Goal: Information Seeking & Learning: Find contact information

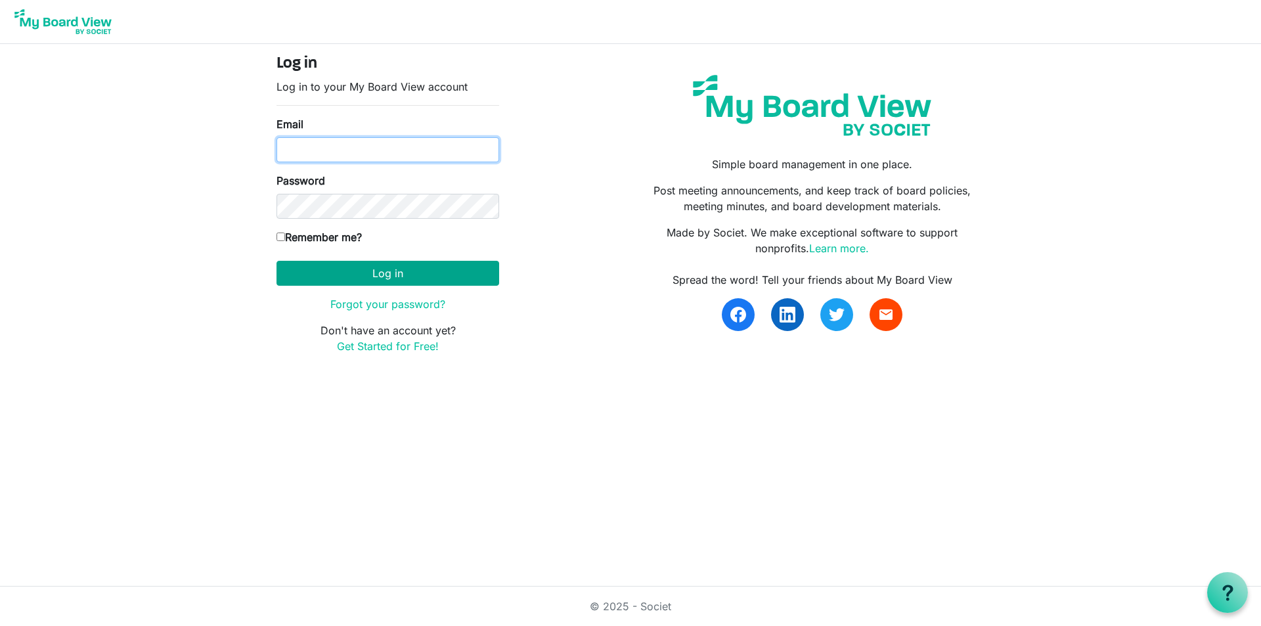
type input "[PERSON_NAME][EMAIL_ADDRESS][DOMAIN_NAME]"
click at [375, 277] on button "Log in" at bounding box center [388, 273] width 223 height 25
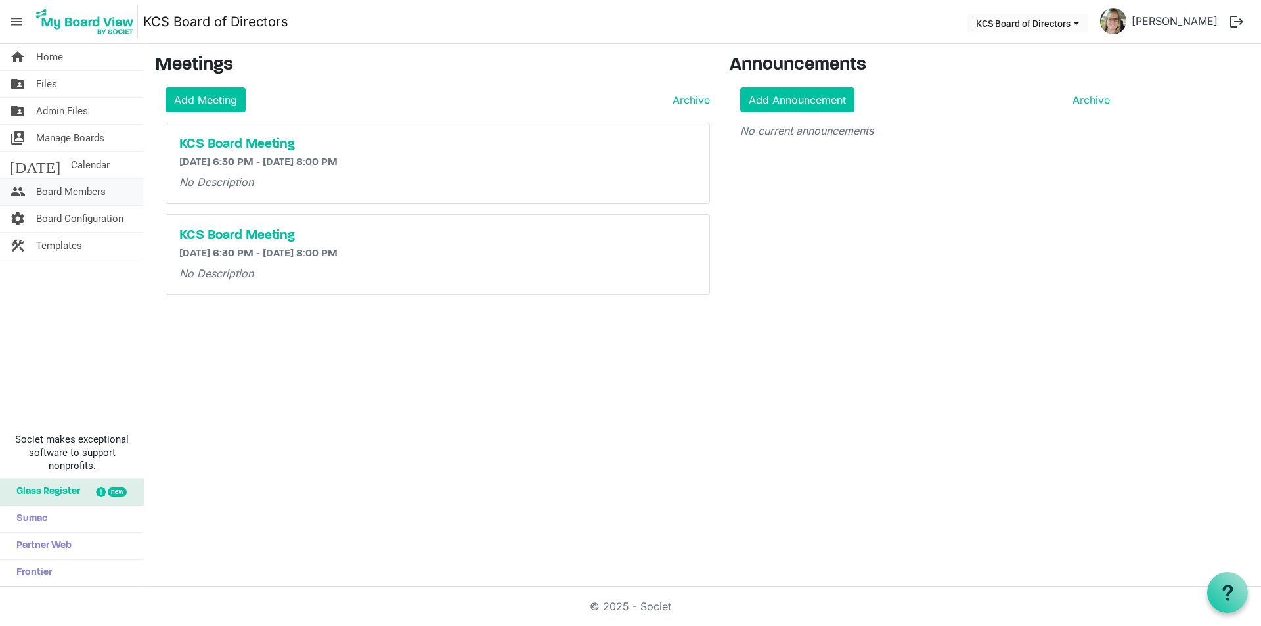
click at [69, 193] on span "Board Members" at bounding box center [71, 192] width 70 height 26
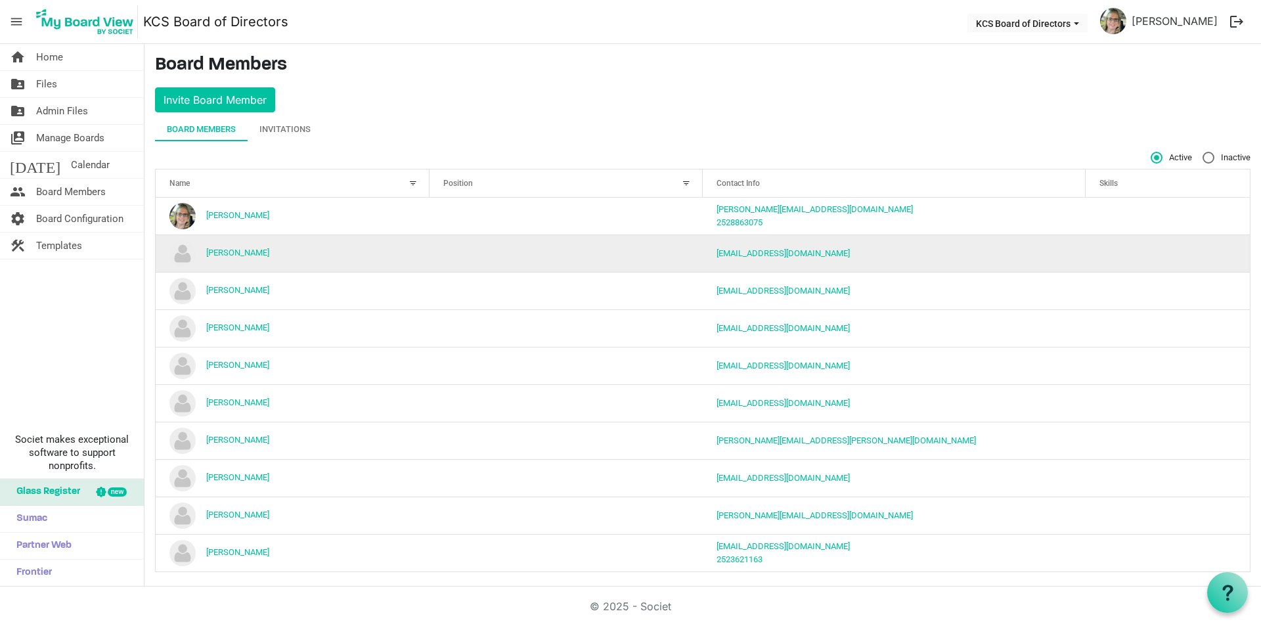
scroll to position [7, 0]
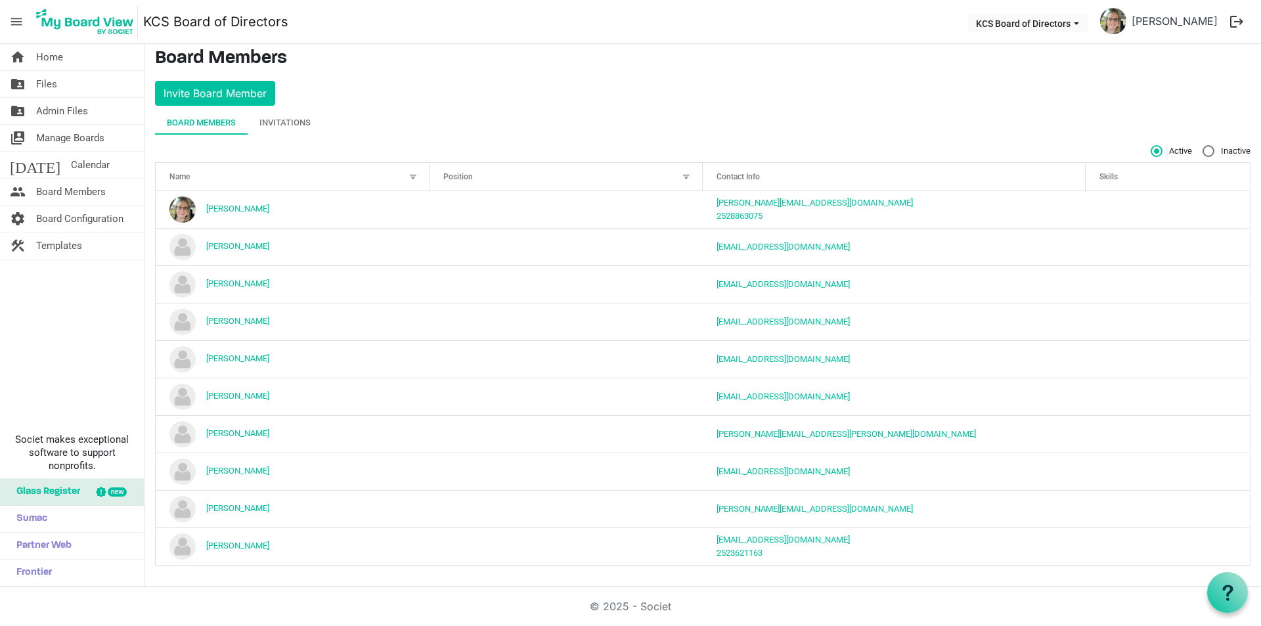
click at [383, 112] on div "Board Members Invitations" at bounding box center [703, 123] width 1096 height 24
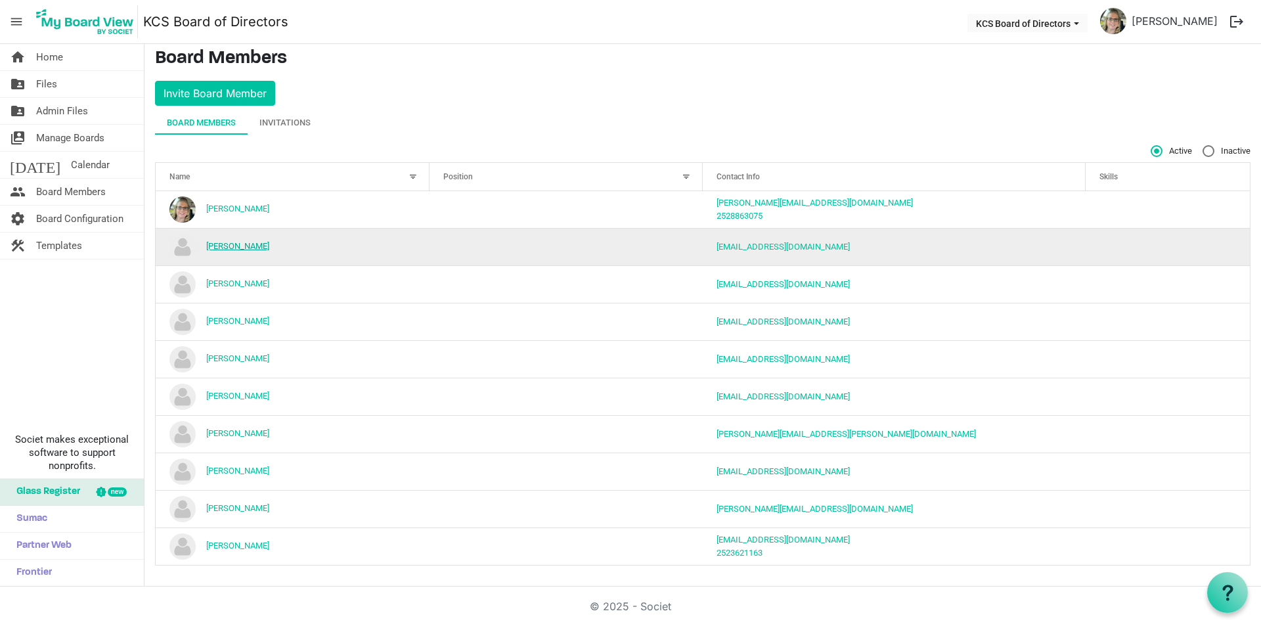
click at [249, 246] on link "Anthony Hutchins" at bounding box center [237, 246] width 63 height 10
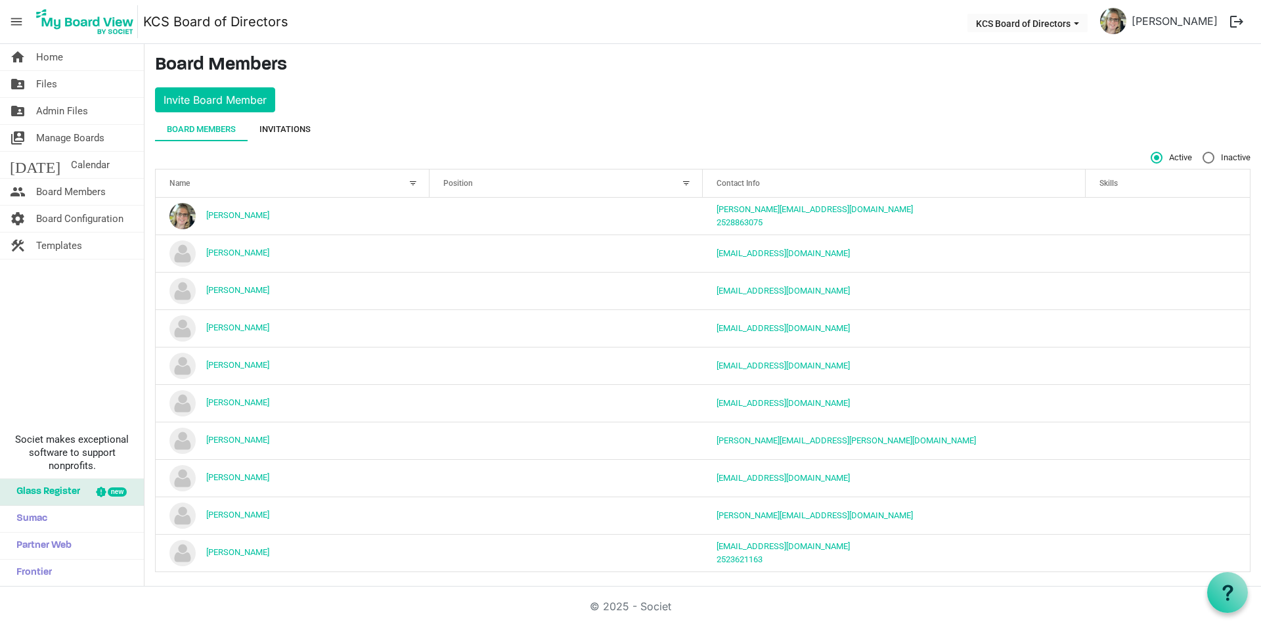
click at [294, 129] on div "Invitations" at bounding box center [285, 129] width 51 height 13
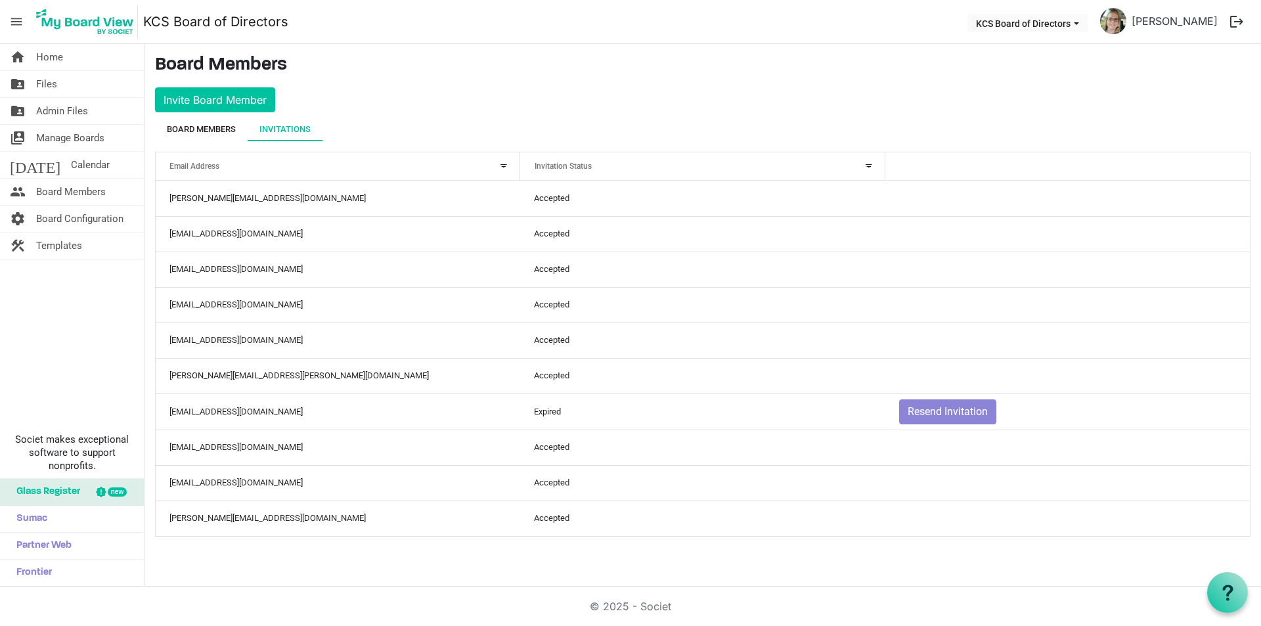
click at [203, 127] on div "Board Members" at bounding box center [201, 129] width 69 height 13
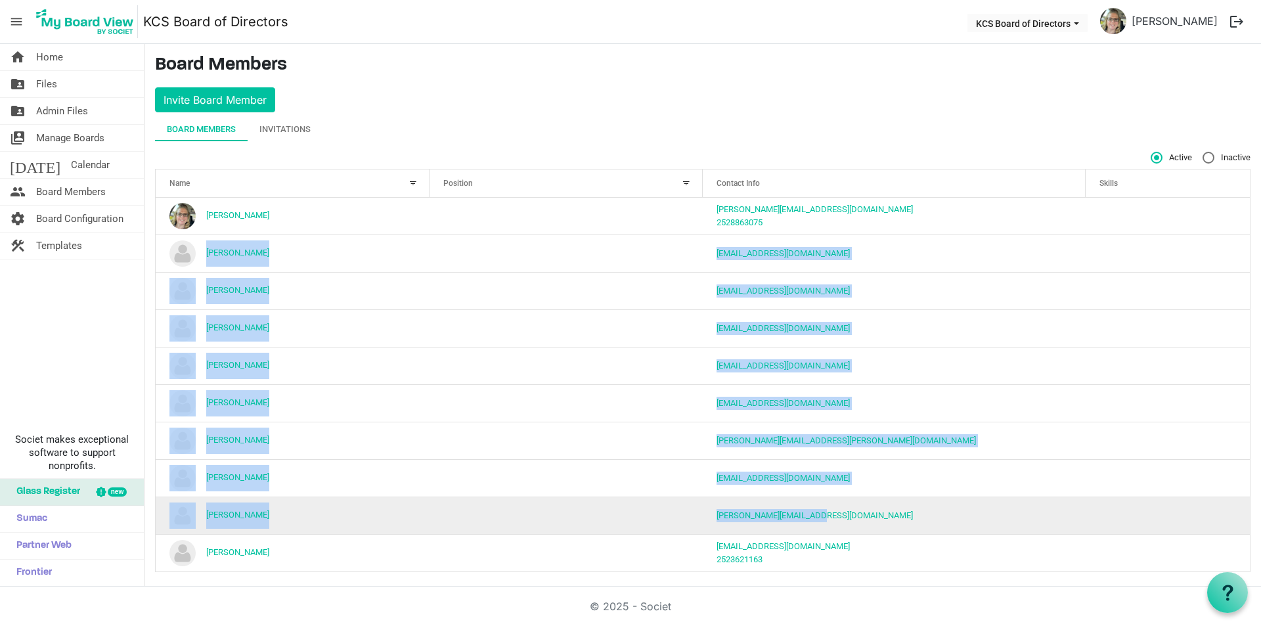
drag, startPoint x: 198, startPoint y: 255, endPoint x: 820, endPoint y: 525, distance: 677.6
click at [822, 525] on tbody "Angie Bateman angie@koinoniasolutions.org 2528863075 Anthony Hutchins ahutchins…" at bounding box center [703, 385] width 1095 height 374
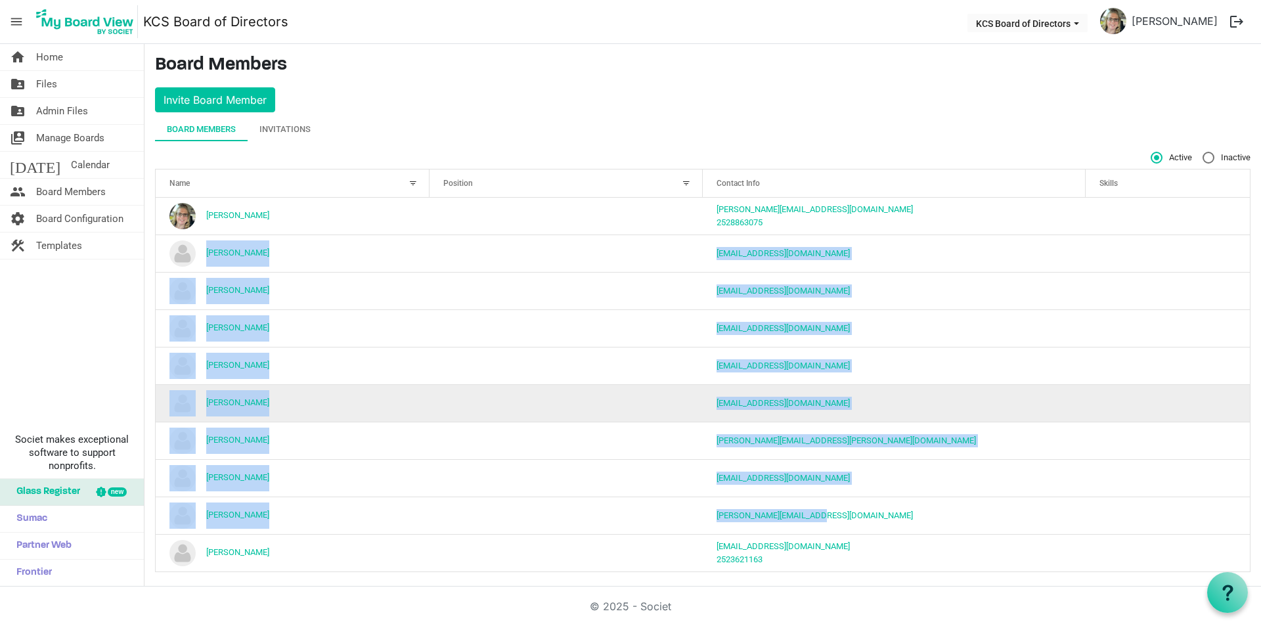
copy tbody "Anthony Hutchins ahutchins@kccfamily.com Arlene Gardner-Daniels agardnerwhite@g…"
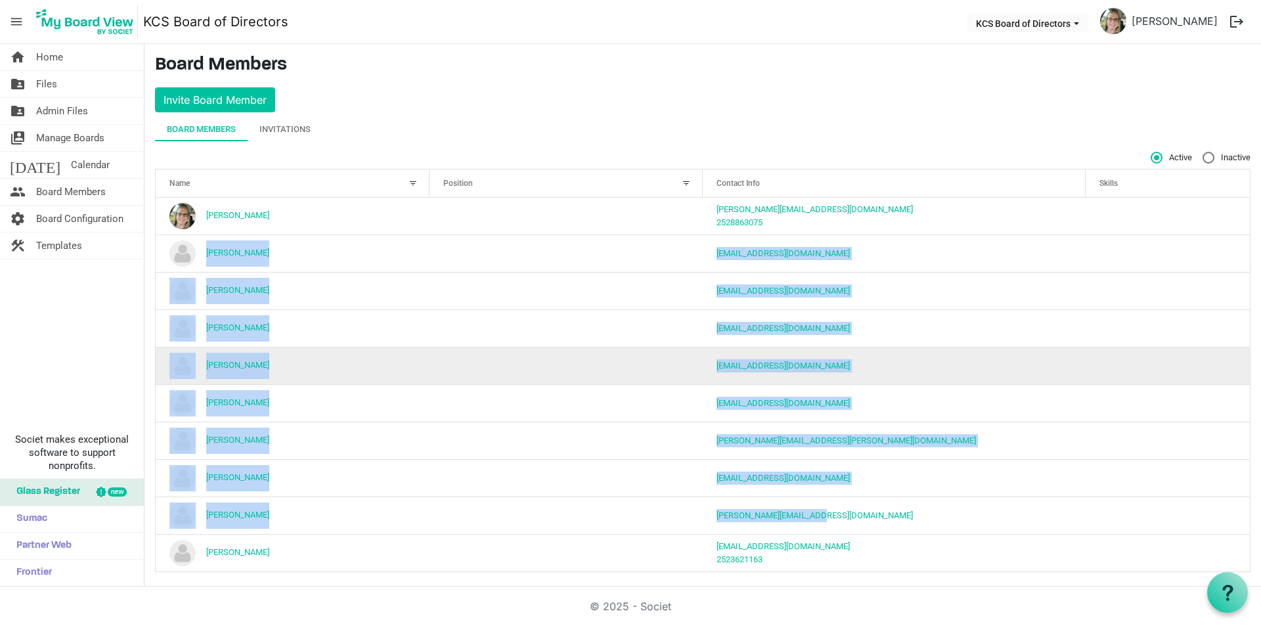
click at [390, 367] on td "Erma Adams" at bounding box center [293, 365] width 274 height 37
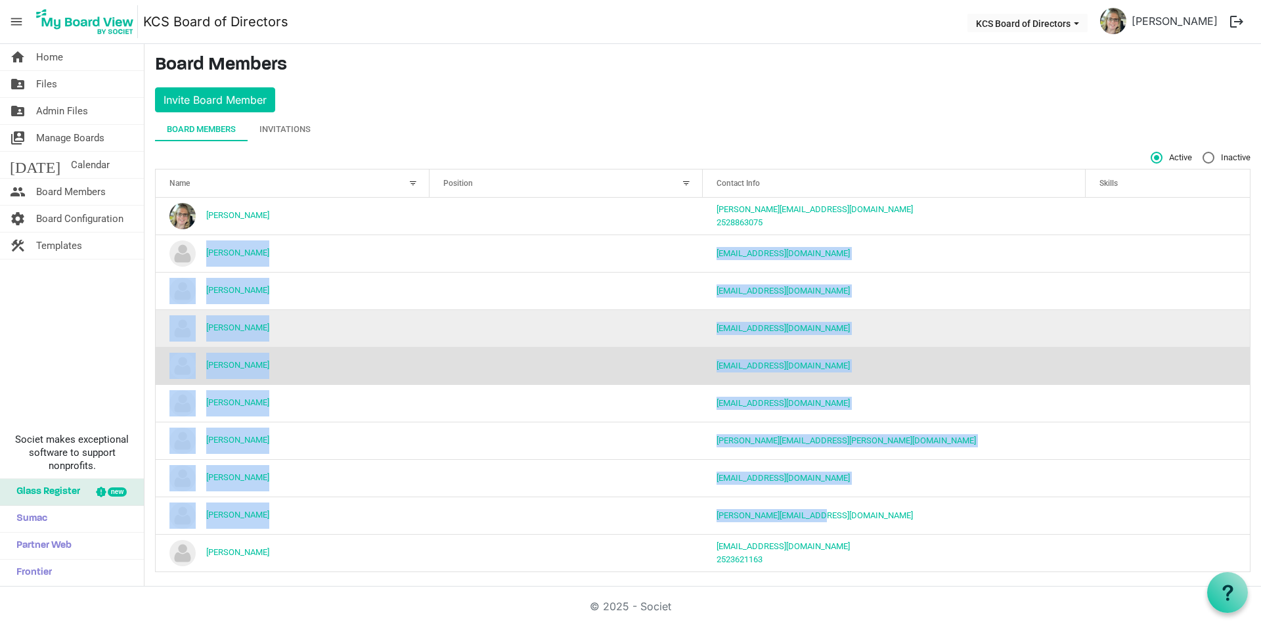
click at [350, 328] on td "[PERSON_NAME]" at bounding box center [293, 327] width 274 height 37
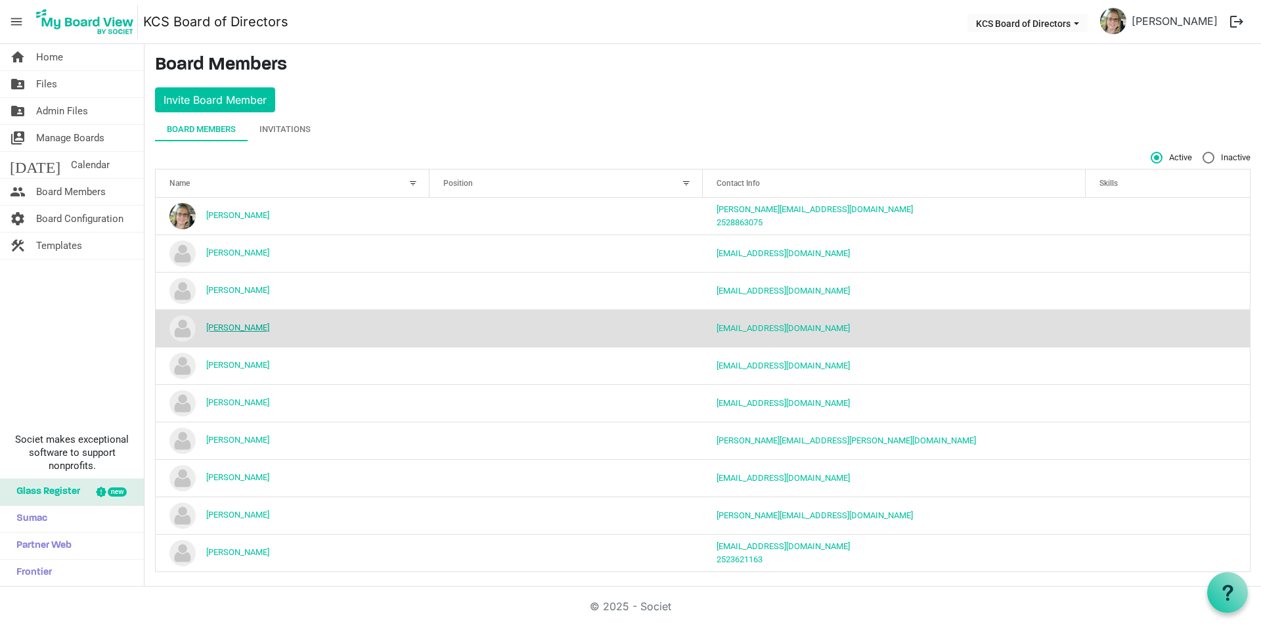
click at [244, 329] on link "[PERSON_NAME]" at bounding box center [237, 328] width 63 height 10
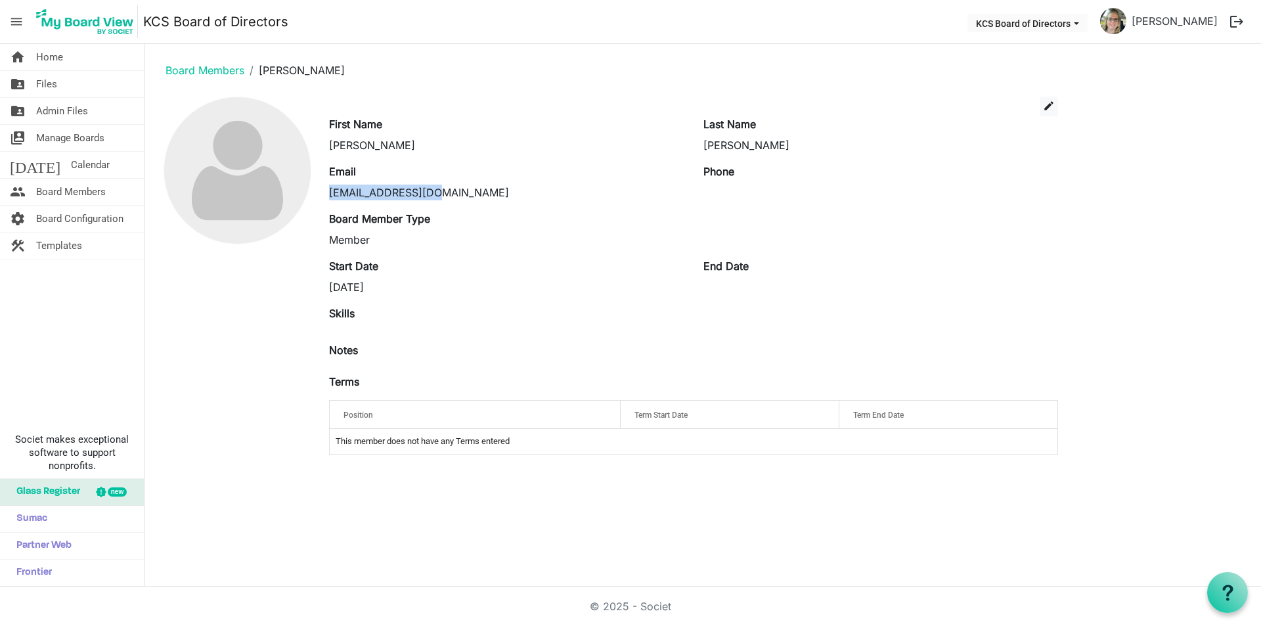
drag, startPoint x: 338, startPoint y: 193, endPoint x: 438, endPoint y: 193, distance: 100.5
click at [438, 193] on div "[EMAIL_ADDRESS][DOMAIN_NAME]" at bounding box center [506, 193] width 355 height 16
copy div "[EMAIL_ADDRESS][DOMAIN_NAME]"
click at [193, 68] on link "Board Members" at bounding box center [205, 70] width 79 height 13
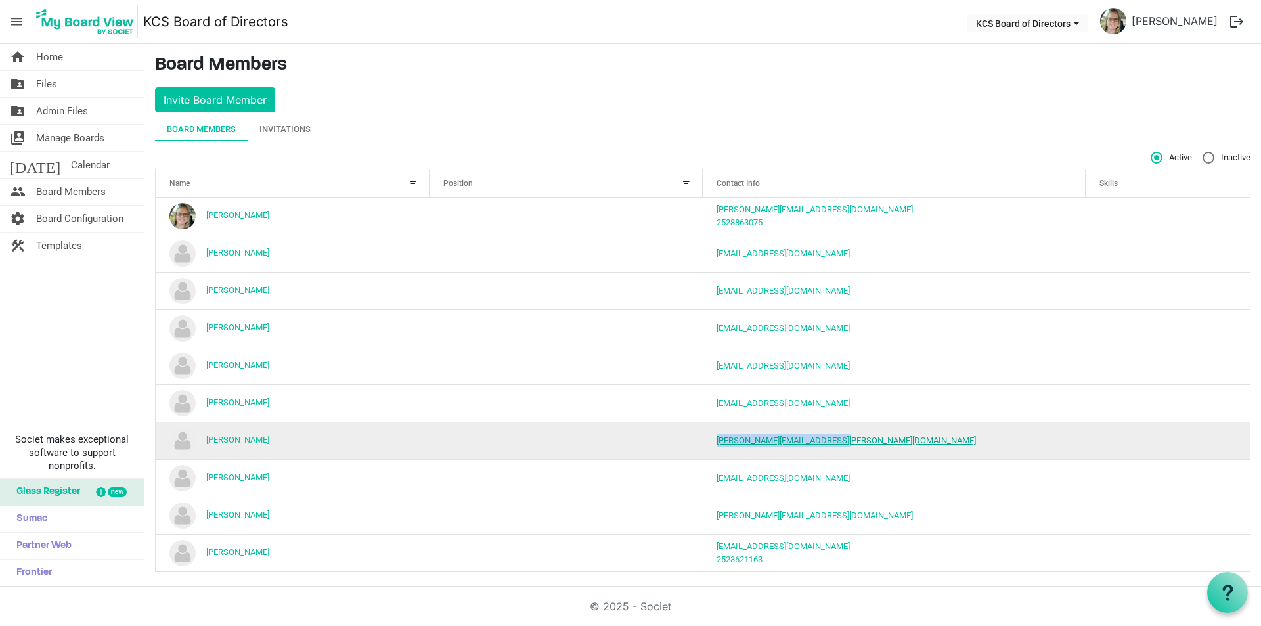
drag, startPoint x: 711, startPoint y: 441, endPoint x: 828, endPoint y: 445, distance: 117.7
click at [829, 445] on td "[PERSON_NAME][EMAIL_ADDRESS][PERSON_NAME][DOMAIN_NAME]" at bounding box center [894, 440] width 383 height 37
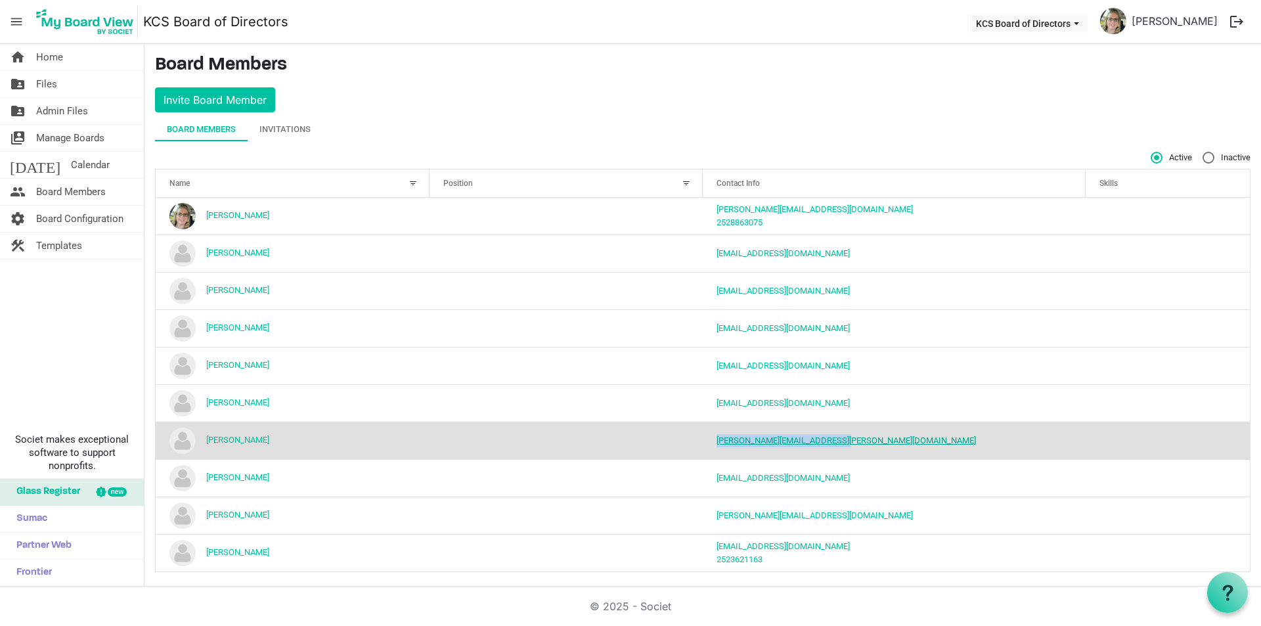
copy link "[PERSON_NAME][EMAIL_ADDRESS][PERSON_NAME][DOMAIN_NAME]"
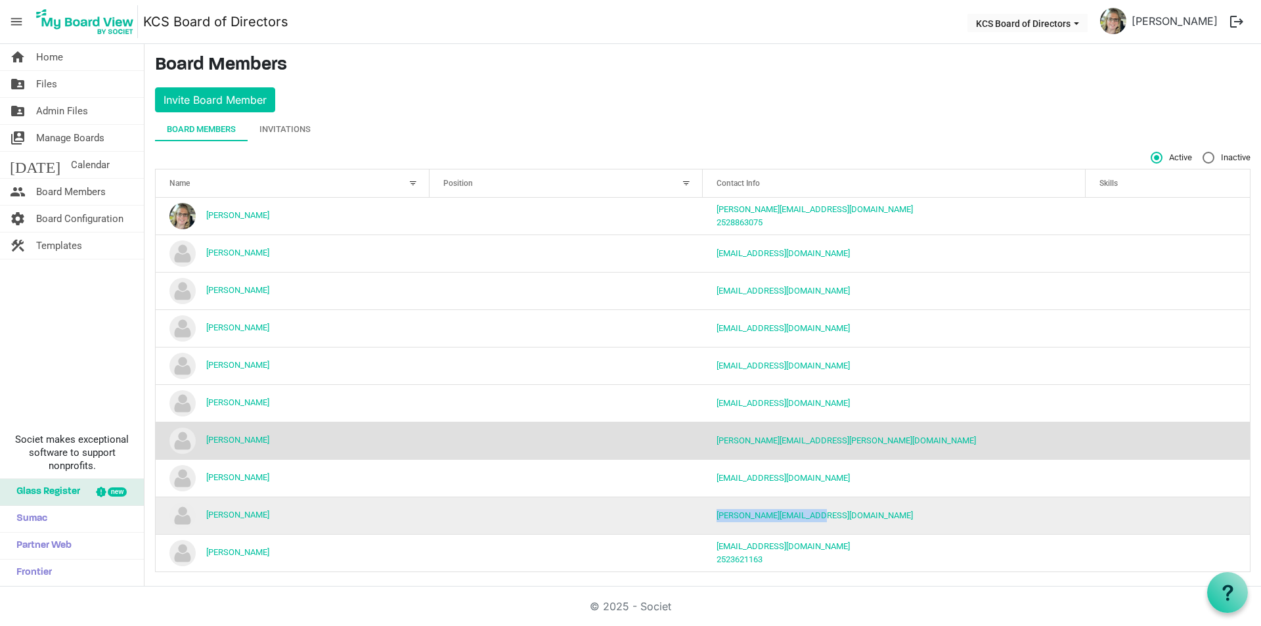
drag, startPoint x: 714, startPoint y: 518, endPoint x: 820, endPoint y: 520, distance: 105.8
click at [820, 520] on td "[PERSON_NAME][EMAIL_ADDRESS][DOMAIN_NAME]" at bounding box center [894, 515] width 383 height 37
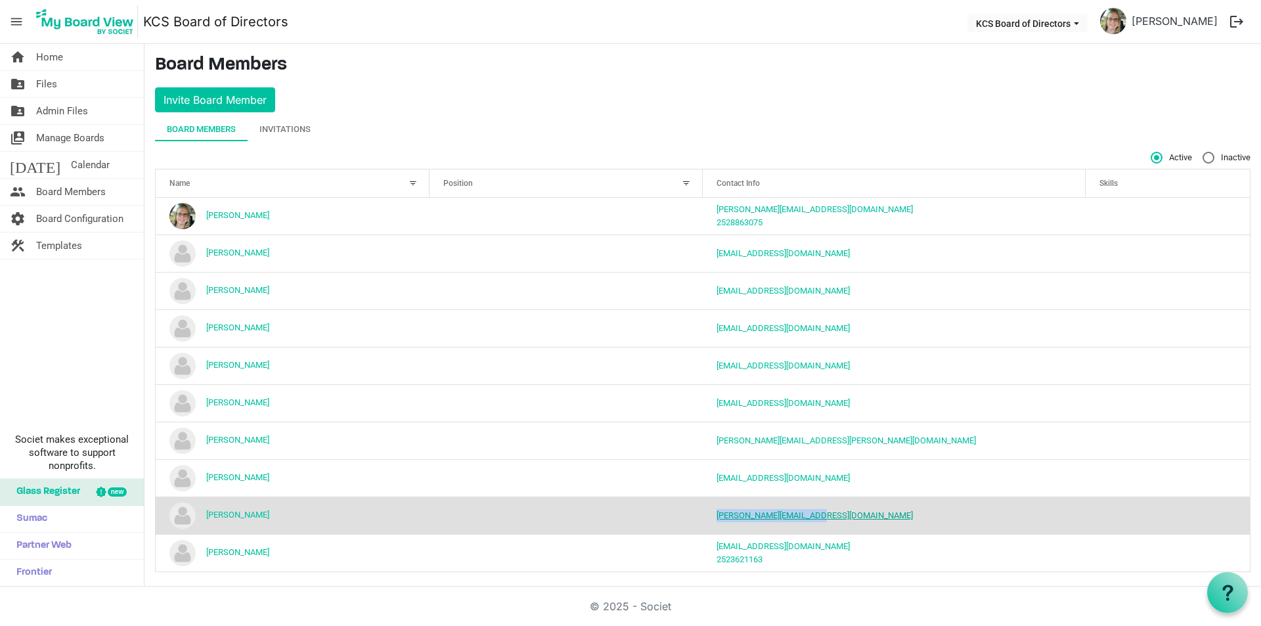
copy link "[PERSON_NAME][EMAIL_ADDRESS][DOMAIN_NAME]"
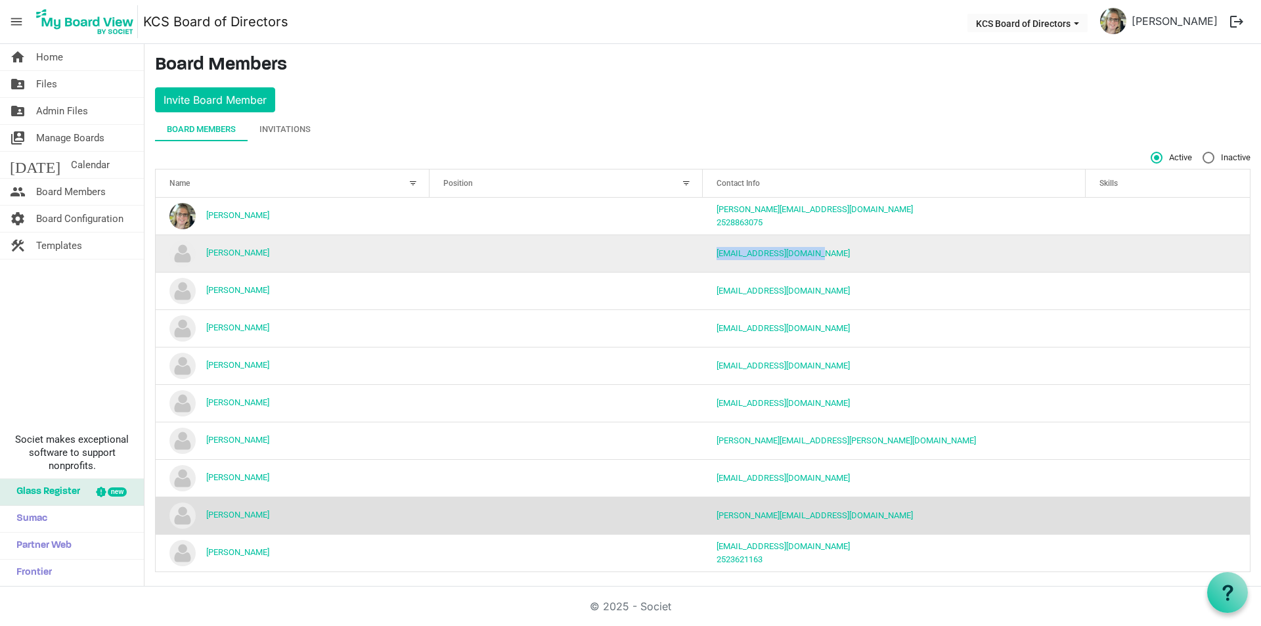
drag, startPoint x: 711, startPoint y: 253, endPoint x: 814, endPoint y: 258, distance: 103.3
click at [814, 258] on td "[EMAIL_ADDRESS][DOMAIN_NAME]" at bounding box center [894, 253] width 383 height 37
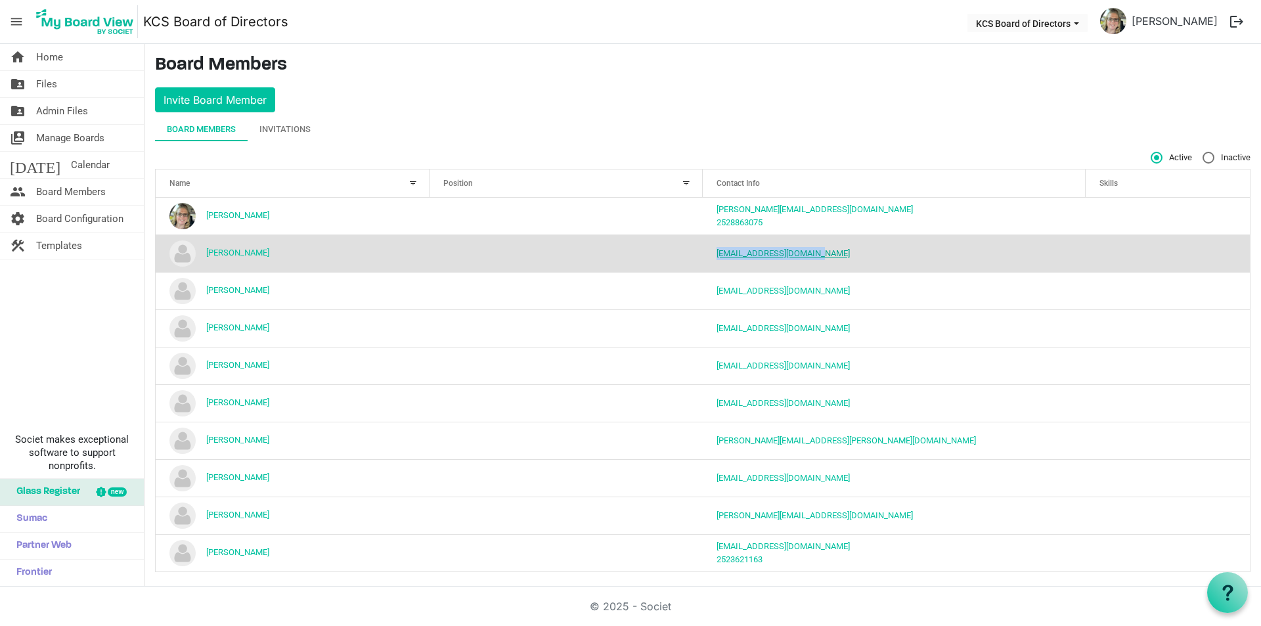
copy link "ahutchins@kccfamily.com"
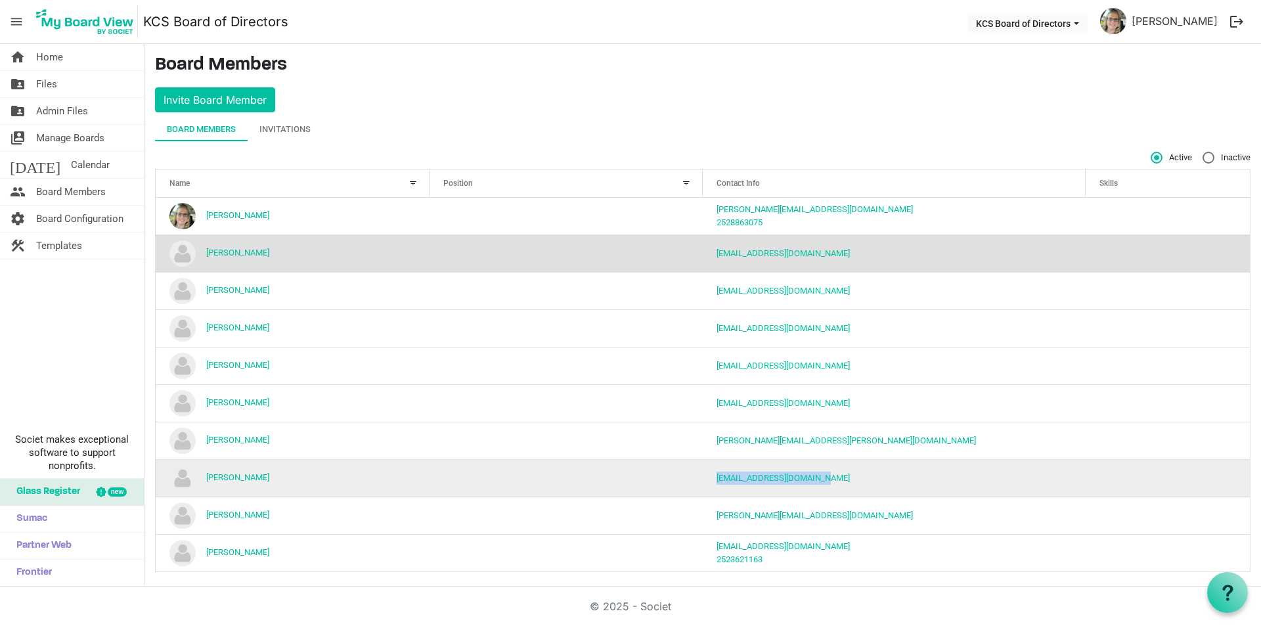
drag, startPoint x: 710, startPoint y: 478, endPoint x: 824, endPoint y: 481, distance: 114.3
click at [824, 481] on td "shantaesmith@hotmail.com" at bounding box center [894, 477] width 383 height 37
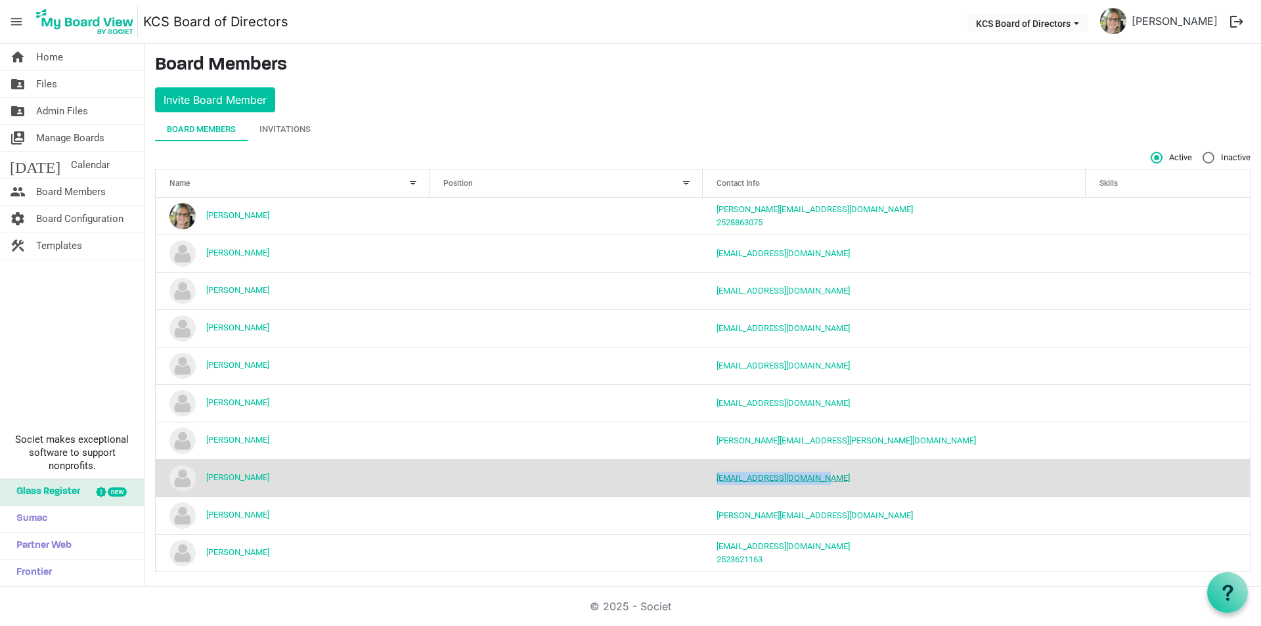
copy link "shantaesmith@hotmail.com"
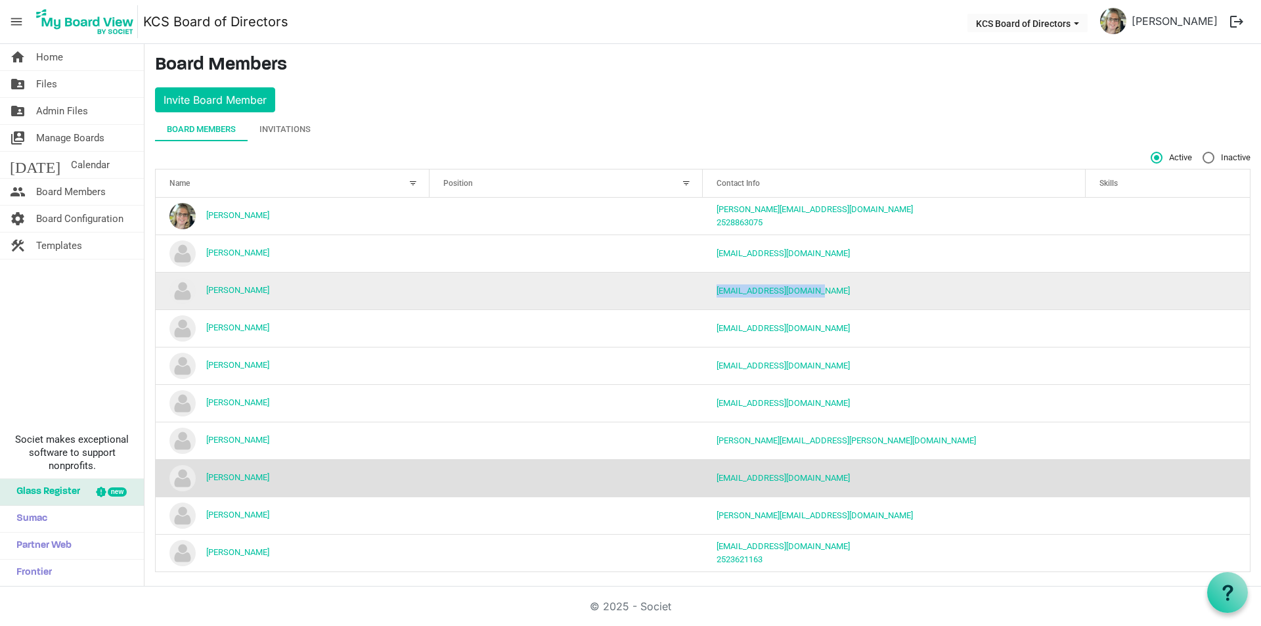
drag, startPoint x: 706, startPoint y: 288, endPoint x: 815, endPoint y: 290, distance: 108.4
click at [815, 290] on td "agardnerwhite@gmail.com" at bounding box center [894, 290] width 383 height 37
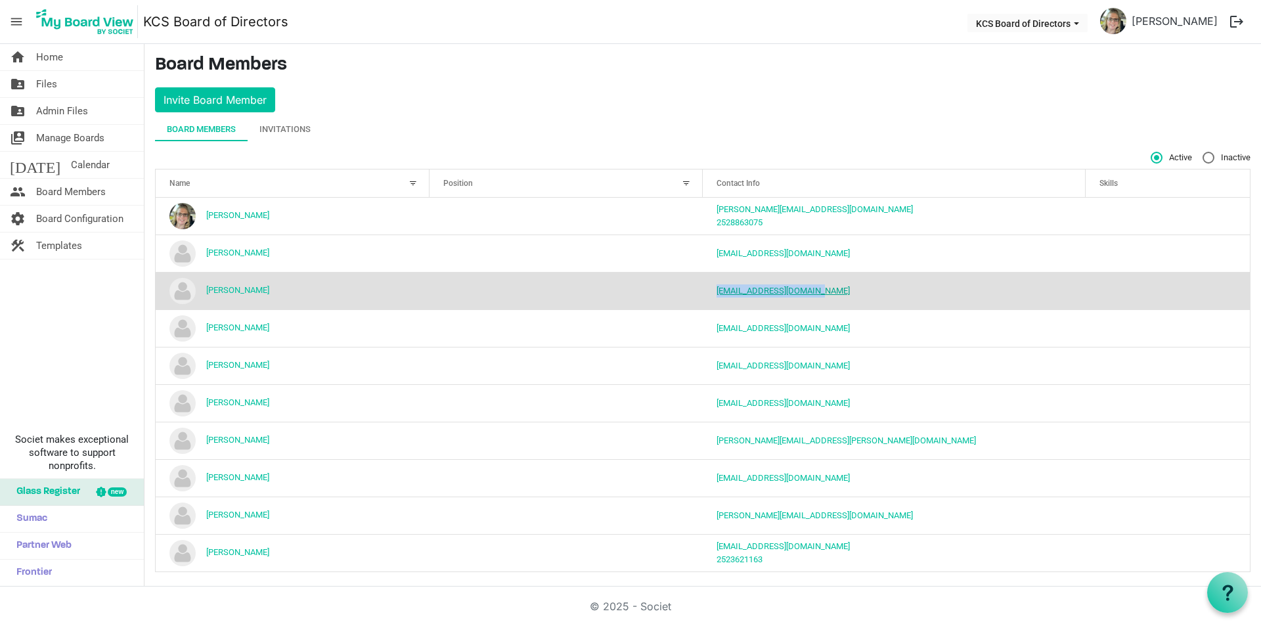
copy link "agardnerwhite@gmail.com"
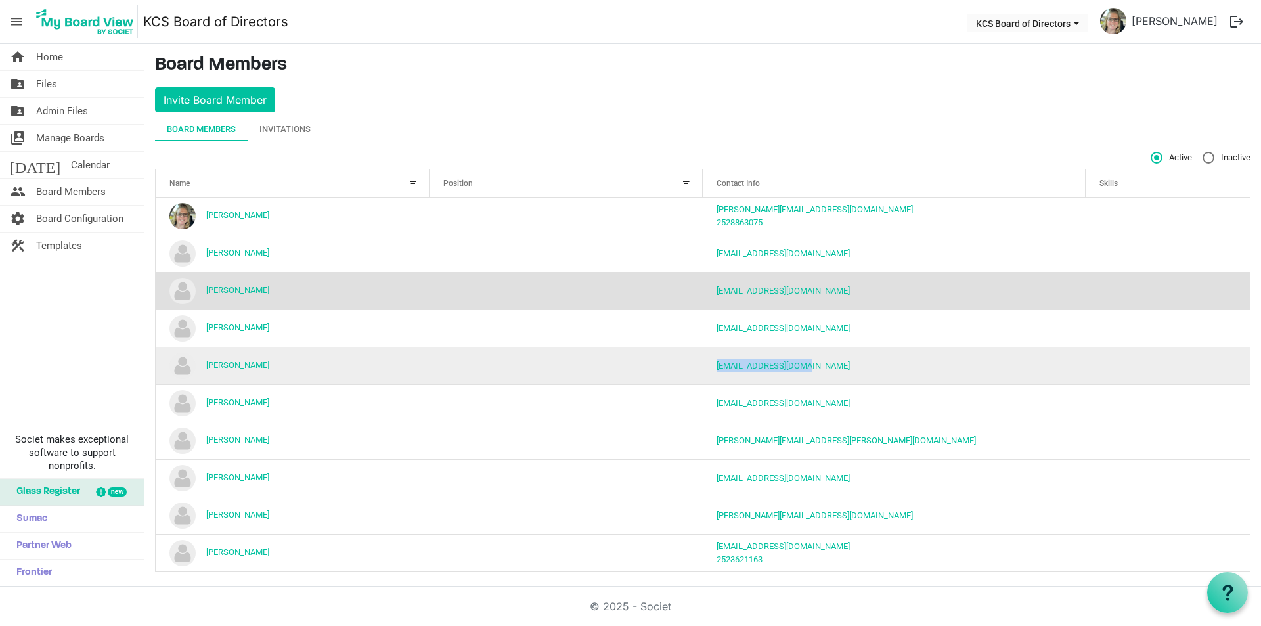
drag, startPoint x: 709, startPoint y: 366, endPoint x: 811, endPoint y: 369, distance: 101.9
click at [811, 369] on td "elburstion@gmail.com" at bounding box center [894, 365] width 383 height 37
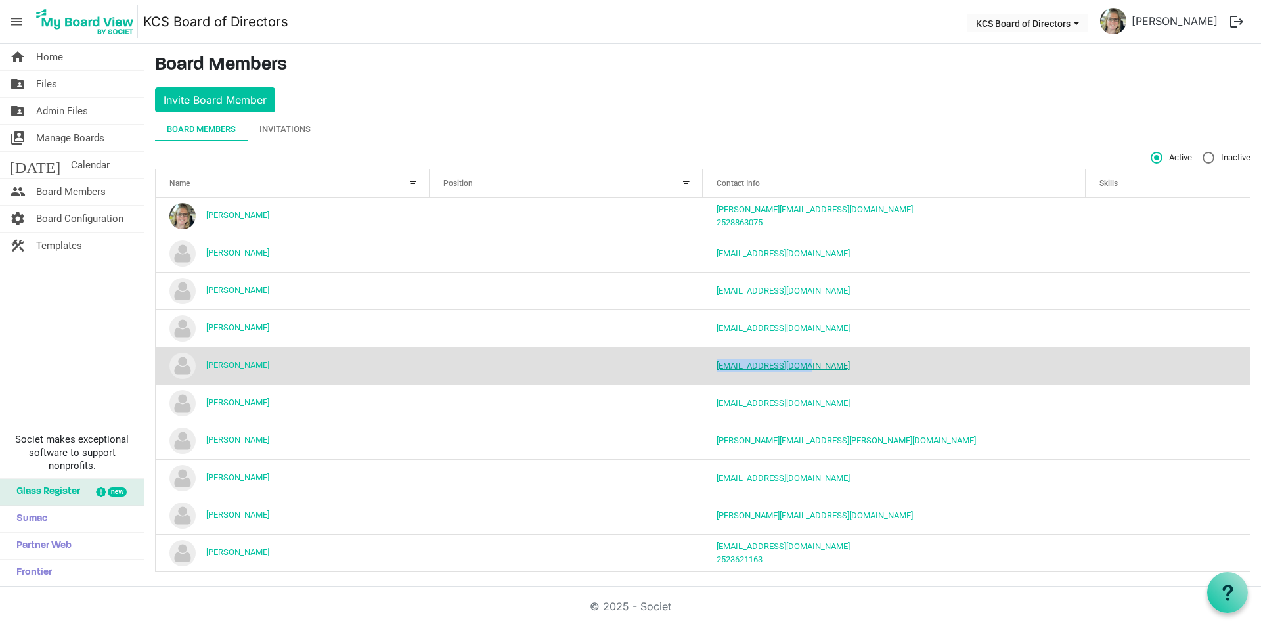
copy link "elburstion@gmail.com"
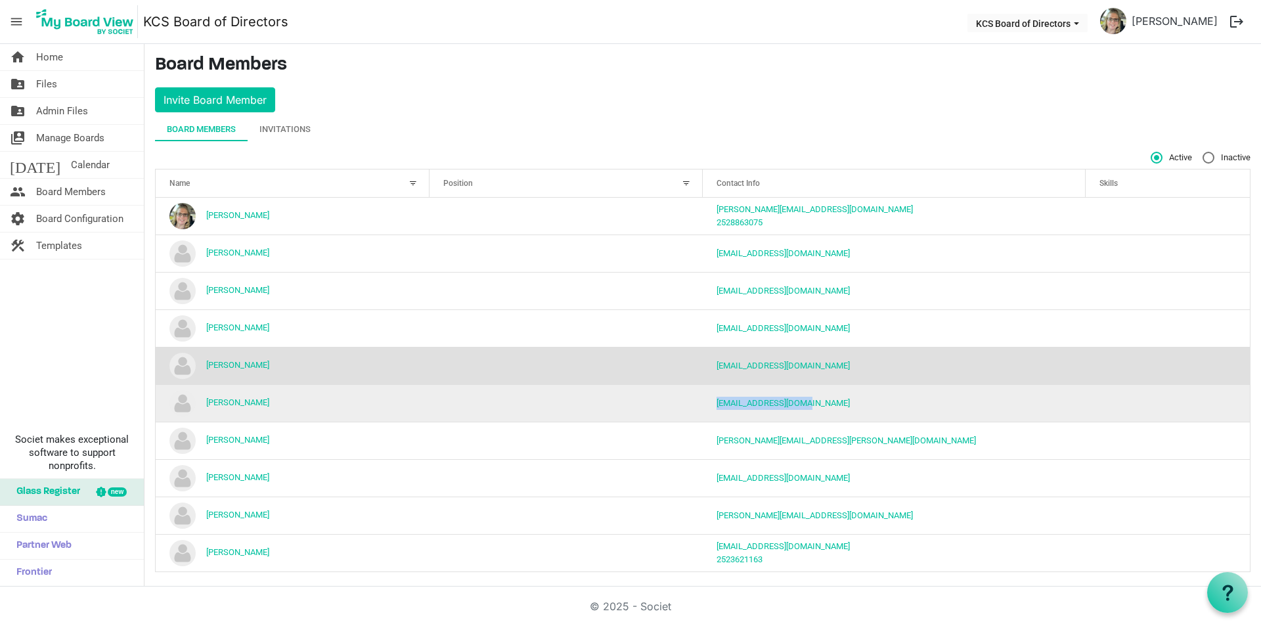
drag, startPoint x: 710, startPoint y: 405, endPoint x: 802, endPoint y: 406, distance: 92.6
click at [802, 406] on td "jsmoot@kccfamily.com" at bounding box center [894, 402] width 383 height 37
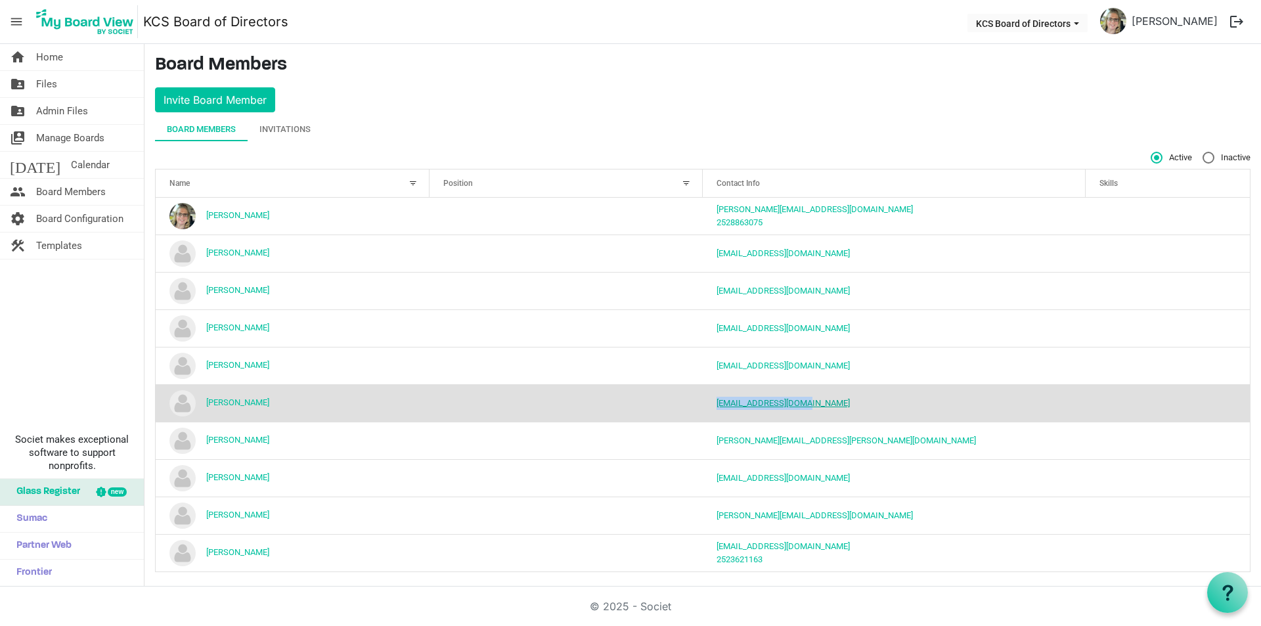
copy link "jsmoot@kccfamily.com"
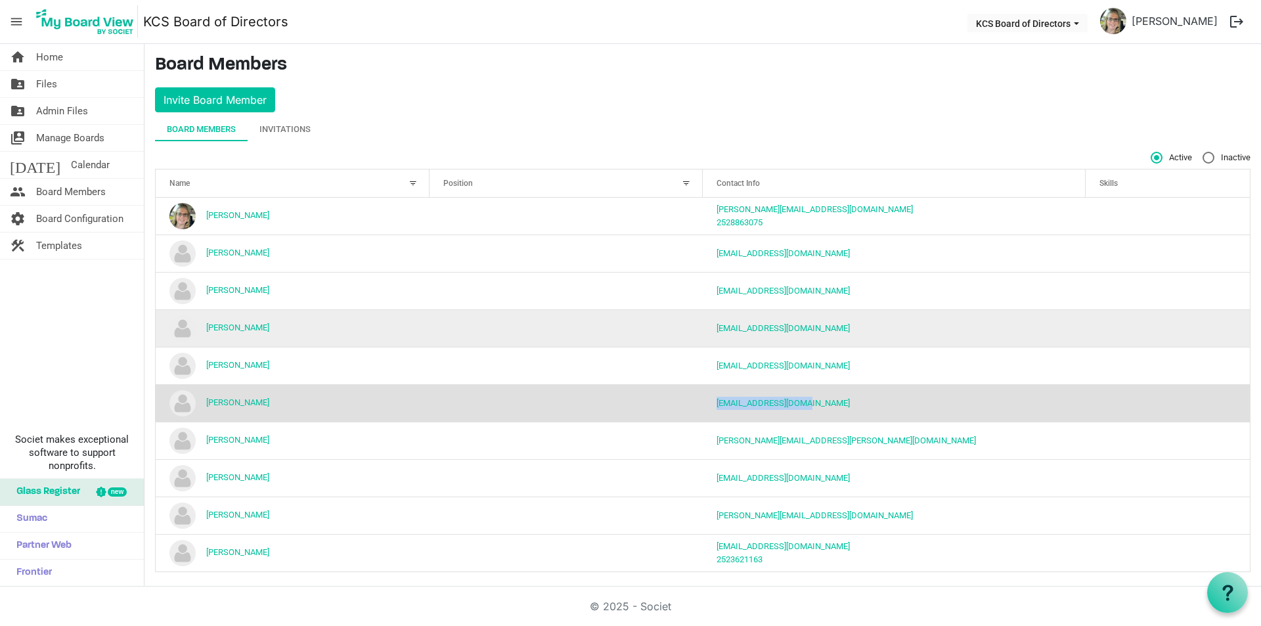
scroll to position [7, 0]
